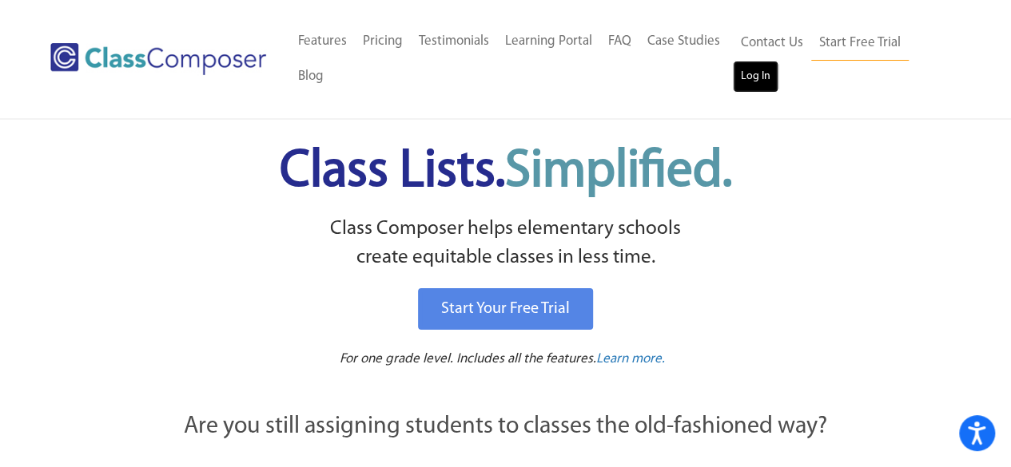
click at [761, 73] on link "Log In" at bounding box center [756, 77] width 46 height 32
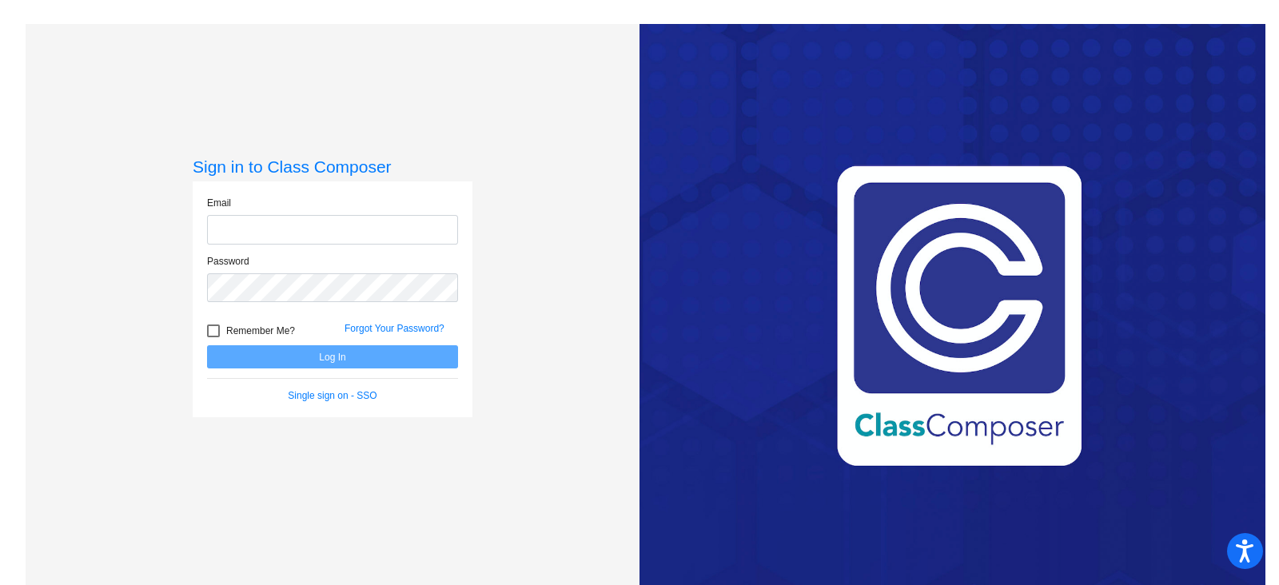
type input "[EMAIL_ADDRESS][PERSON_NAME][DOMAIN_NAME]"
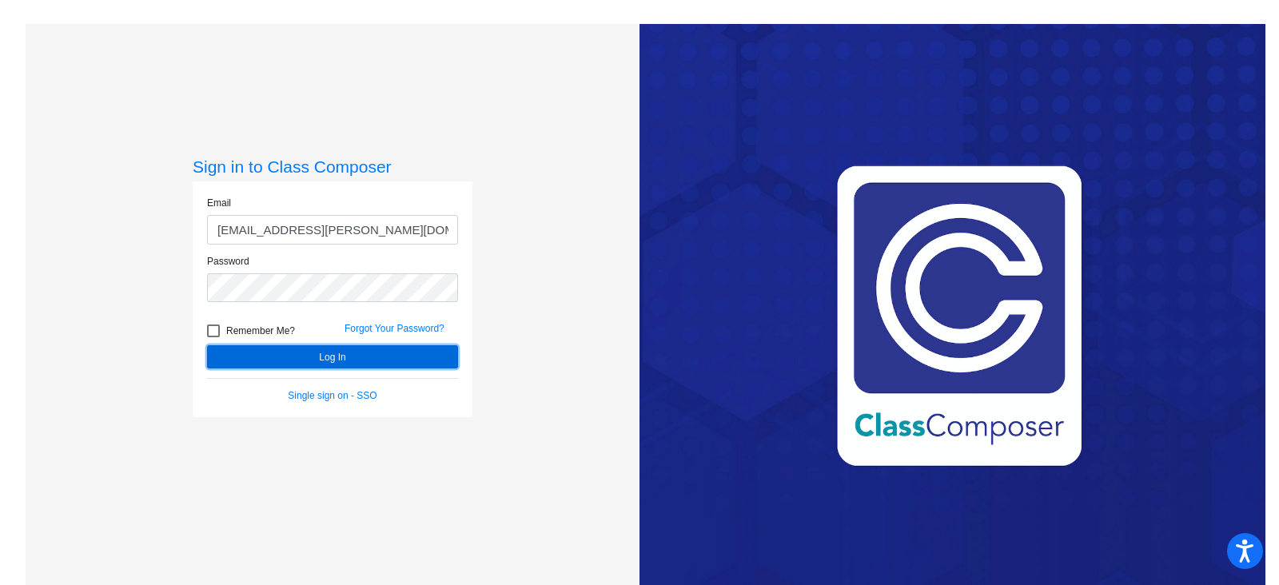
click at [347, 348] on button "Log In" at bounding box center [332, 356] width 251 height 23
